Goal: Task Accomplishment & Management: Use online tool/utility

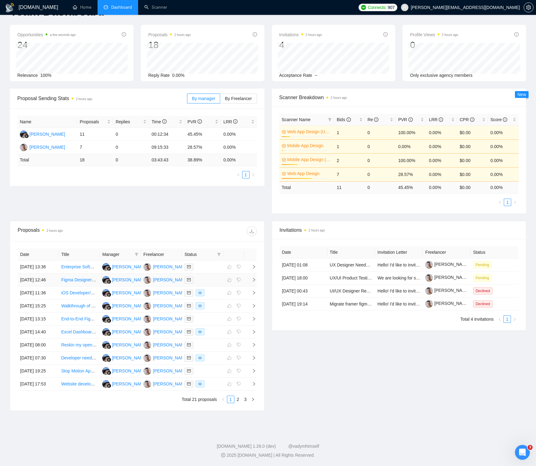
scroll to position [79, 0]
click at [253, 290] on icon "right" at bounding box center [254, 292] width 4 height 4
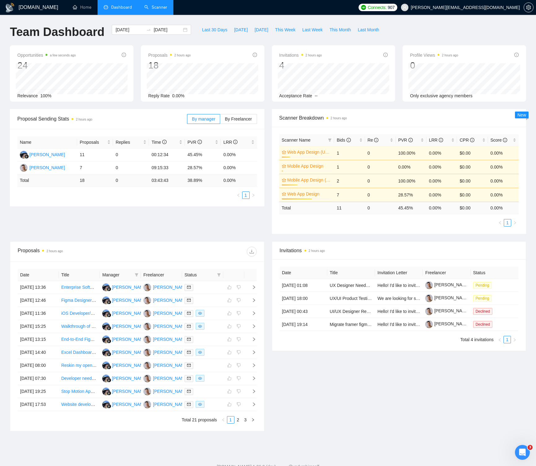
click at [150, 10] on link "Scanner" at bounding box center [155, 7] width 23 height 5
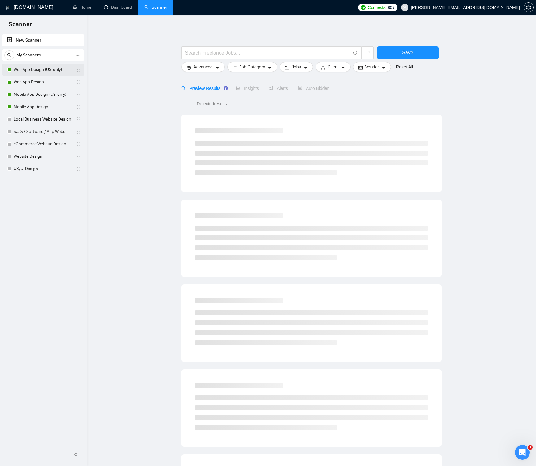
click at [42, 68] on link "Web App Design (US-only)" at bounding box center [43, 69] width 59 height 12
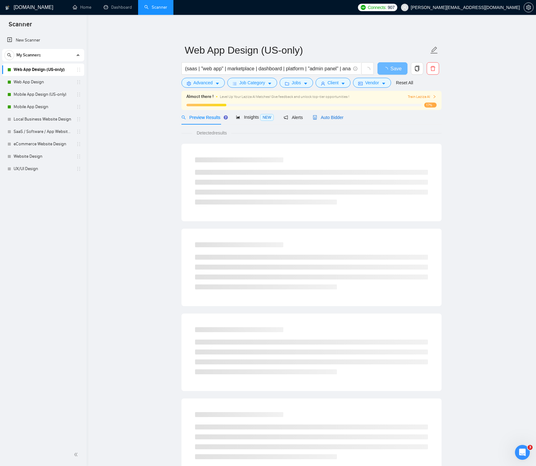
click at [317, 115] on icon "robot" at bounding box center [315, 117] width 4 height 4
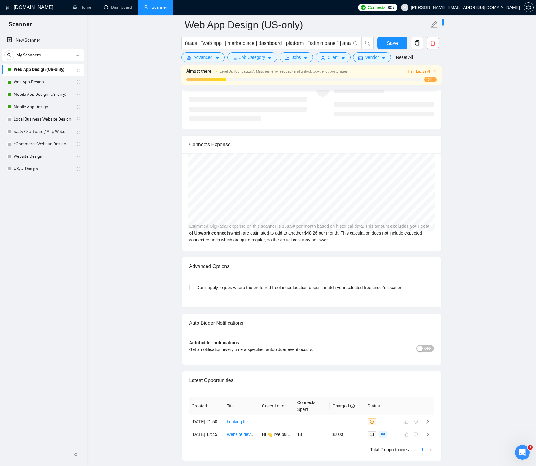
scroll to position [1396, 0]
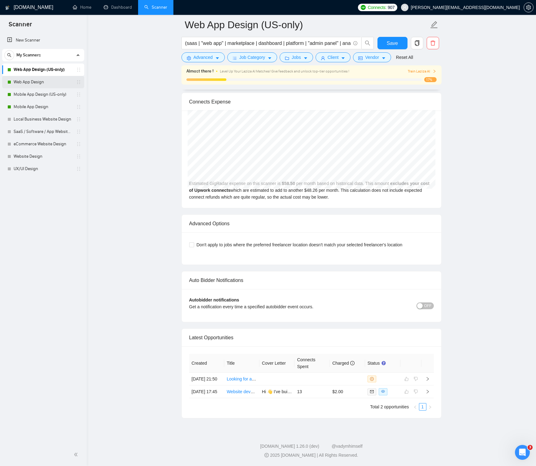
click at [26, 79] on link "Web App Design" at bounding box center [43, 82] width 59 height 12
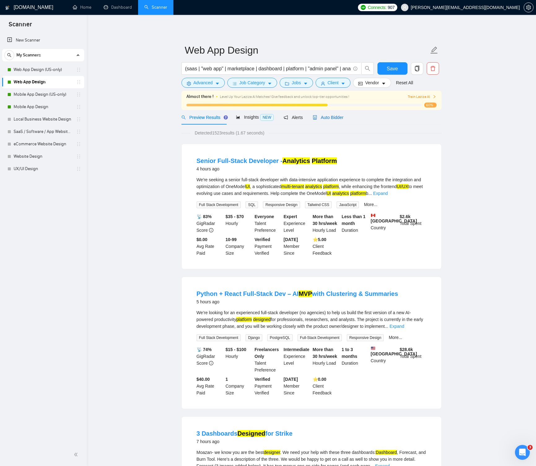
click at [336, 116] on span "Auto Bidder" at bounding box center [328, 117] width 31 height 5
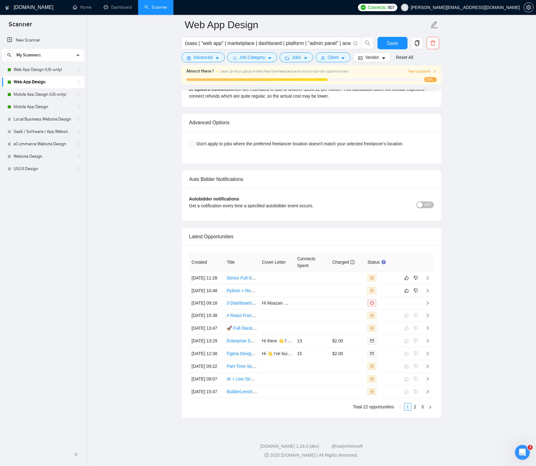
scroll to position [1548, 0]
click at [426, 288] on icon "right" at bounding box center [427, 290] width 4 height 4
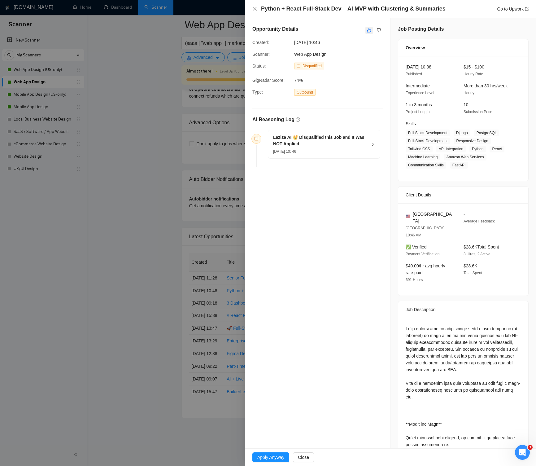
click at [370, 30] on icon "like" at bounding box center [369, 30] width 4 height 5
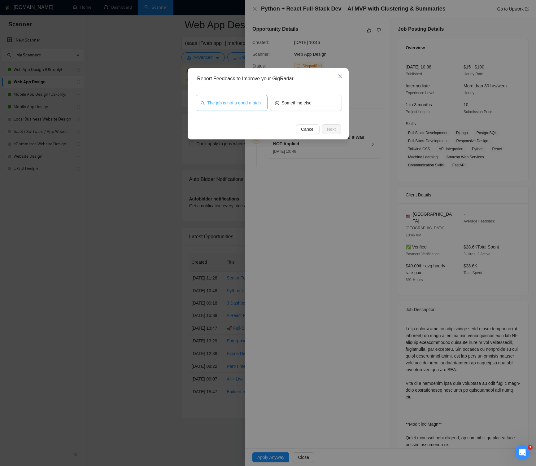
click at [253, 104] on span "The job is not a good match" at bounding box center [234, 102] width 54 height 7
click at [335, 128] on span "Next" at bounding box center [331, 129] width 9 height 7
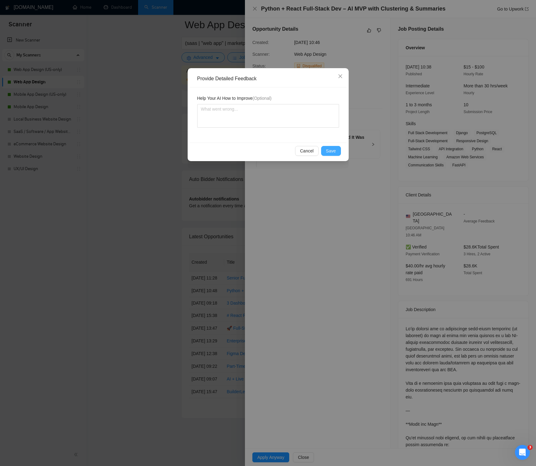
click at [332, 149] on span "Save" at bounding box center [331, 150] width 10 height 7
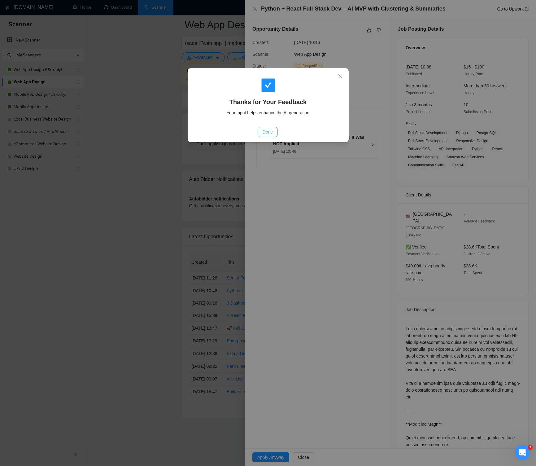
click at [272, 128] on span "Done" at bounding box center [268, 131] width 10 height 7
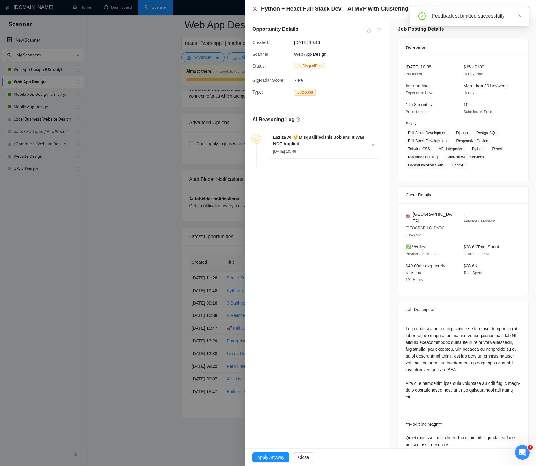
click at [254, 7] on icon "close" at bounding box center [254, 8] width 5 height 5
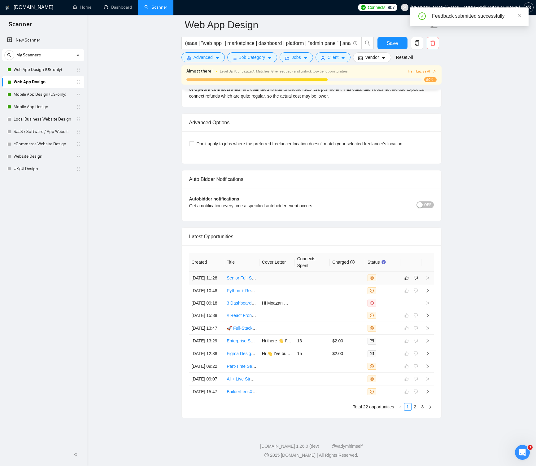
click at [429, 271] on td at bounding box center [427, 277] width 12 height 13
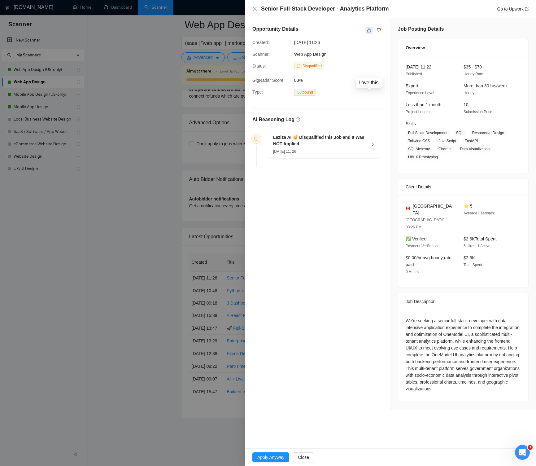
click at [368, 29] on icon "like" at bounding box center [369, 30] width 4 height 5
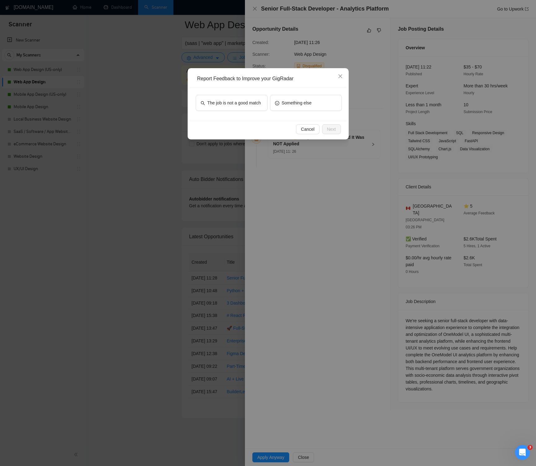
click at [229, 94] on div "The job is not a good match Something else" at bounding box center [268, 103] width 157 height 33
click at [228, 99] on span "The job is not a good match" at bounding box center [234, 102] width 54 height 7
click at [333, 128] on span "Next" at bounding box center [331, 129] width 9 height 7
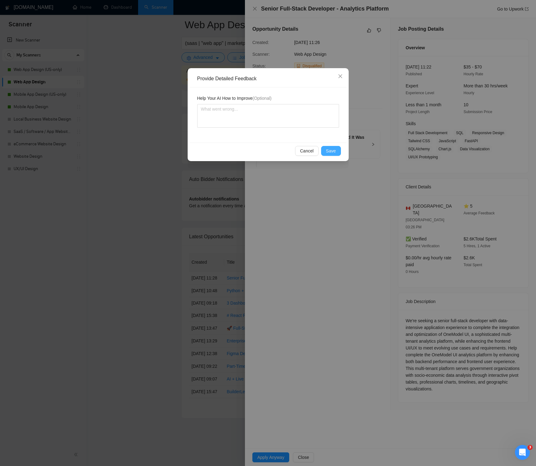
click at [332, 151] on span "Save" at bounding box center [331, 150] width 10 height 7
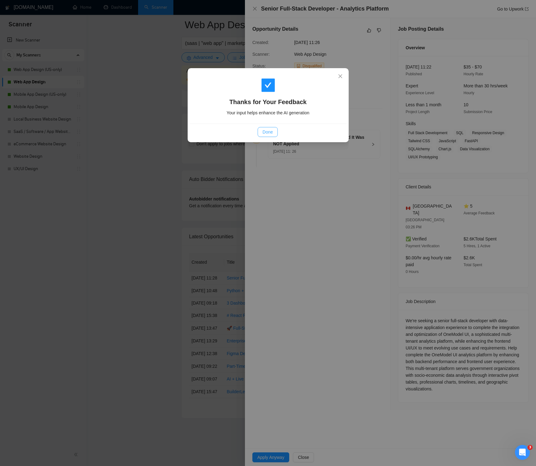
click at [274, 133] on button "Done" at bounding box center [268, 132] width 20 height 10
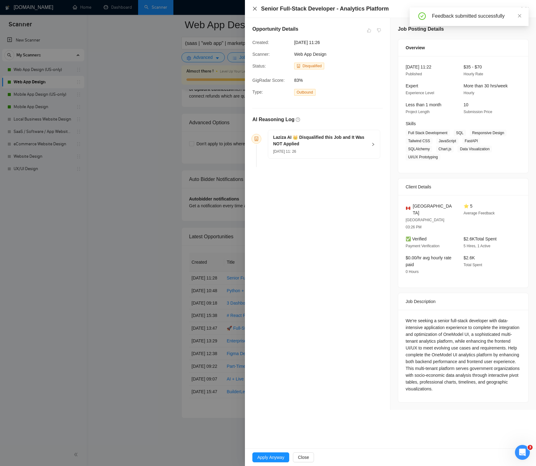
click at [253, 7] on icon "close" at bounding box center [254, 8] width 5 height 5
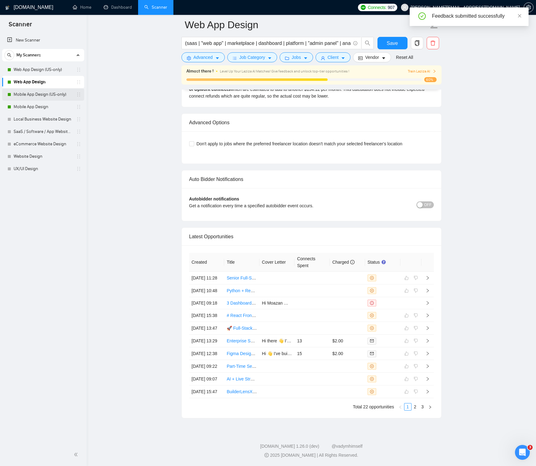
click at [52, 92] on link "Mobile App Design (US-only)" at bounding box center [43, 94] width 59 height 12
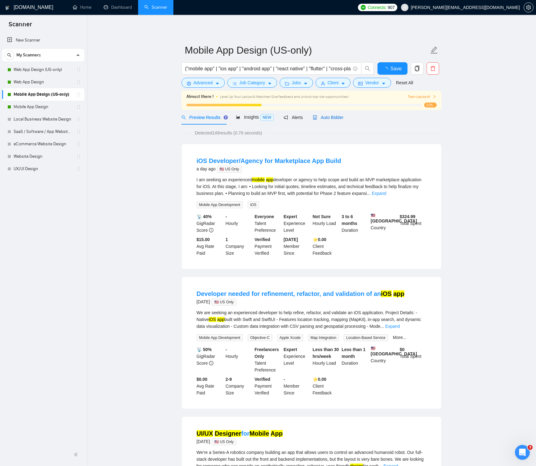
click at [329, 116] on span "Auto Bidder" at bounding box center [328, 117] width 31 height 5
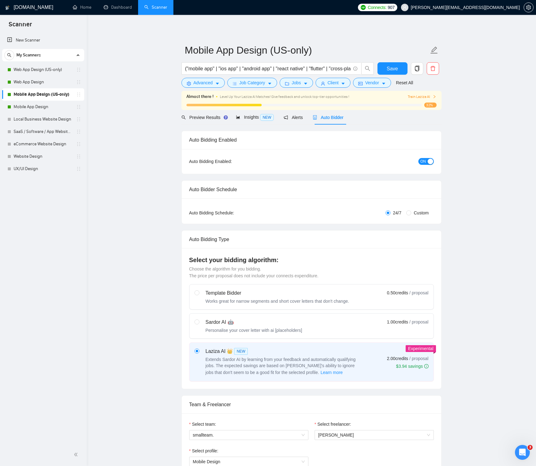
radio input "false"
radio input "true"
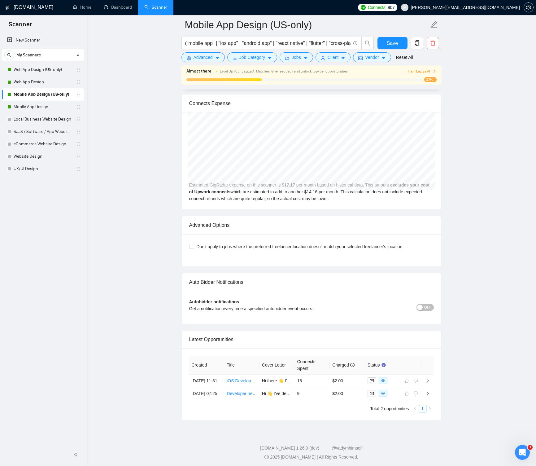
scroll to position [1355, 0]
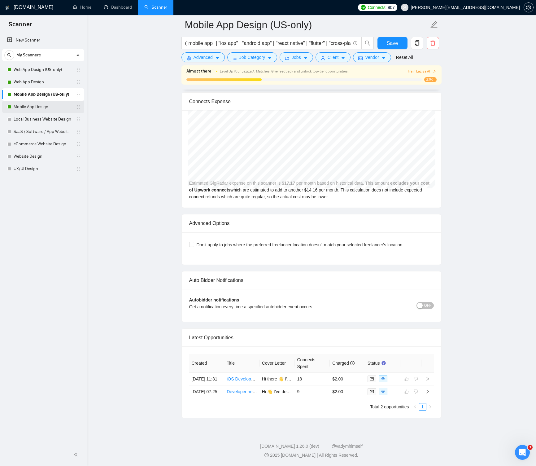
click at [46, 102] on link "Mobile App Design" at bounding box center [43, 107] width 59 height 12
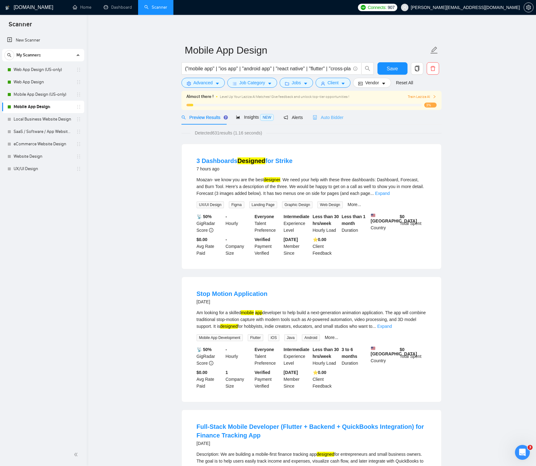
click at [326, 113] on div "Auto Bidder" at bounding box center [328, 117] width 31 height 15
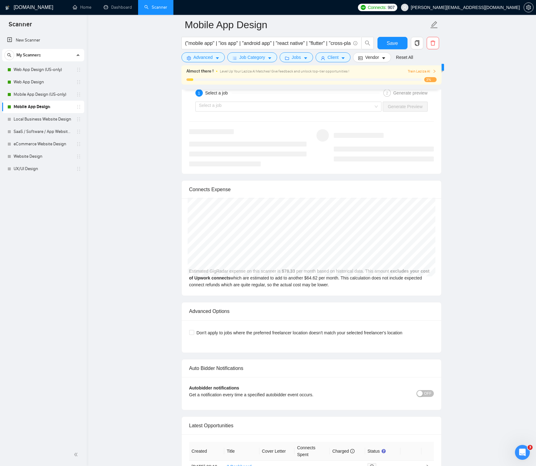
scroll to position [1355, 0]
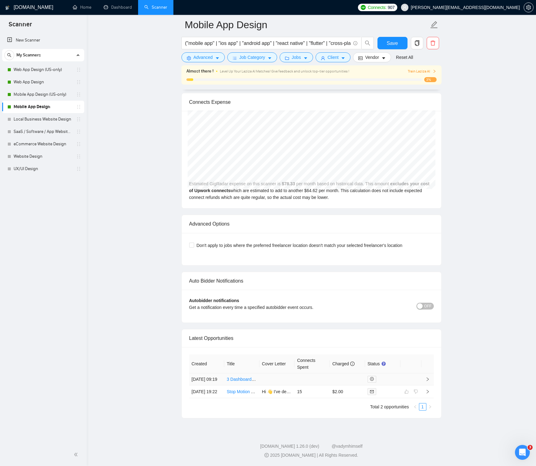
click at [428, 377] on icon "right" at bounding box center [427, 379] width 4 height 4
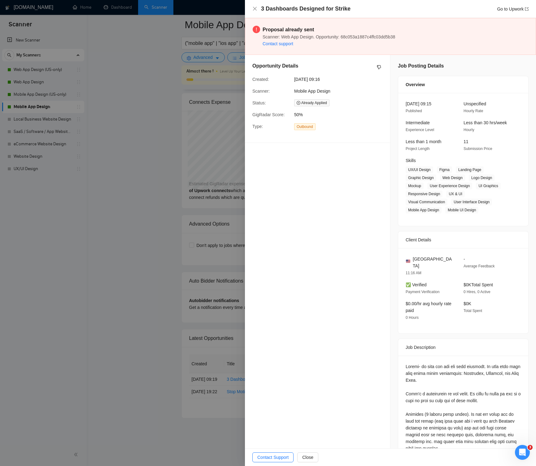
click at [173, 95] on div at bounding box center [268, 233] width 536 height 466
